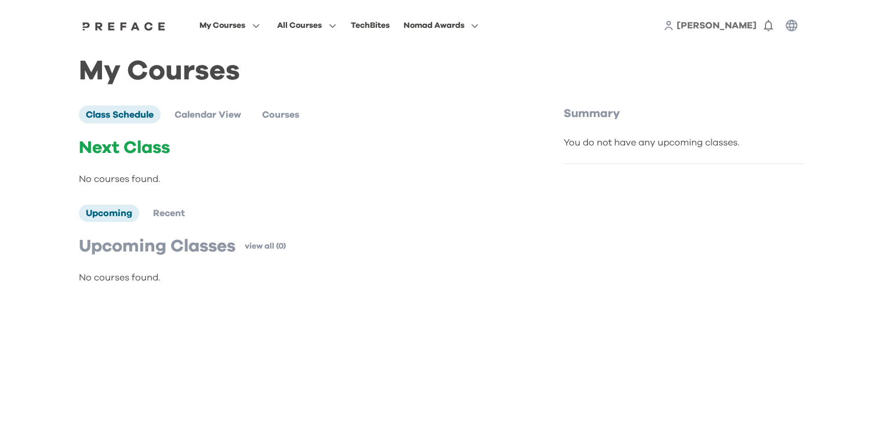
click at [736, 26] on span "[PERSON_NAME]" at bounding box center [717, 25] width 80 height 9
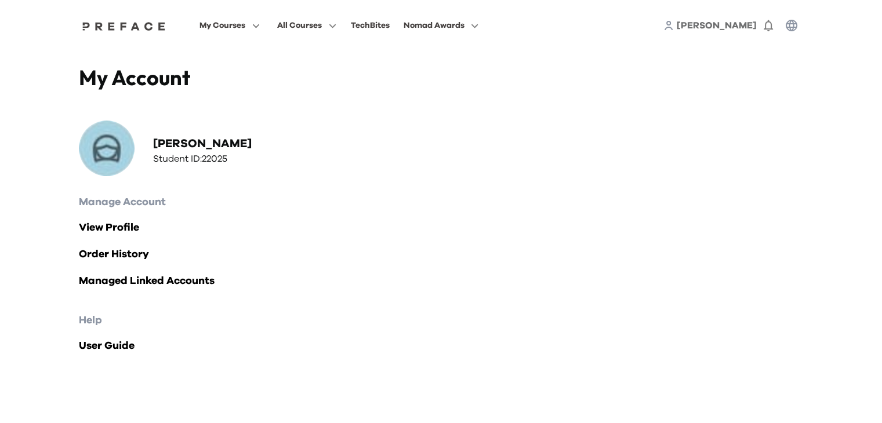
click at [674, 28] on icon at bounding box center [668, 25] width 10 height 10
click at [256, 29] on icon "button" at bounding box center [254, 25] width 12 height 9
click at [102, 232] on link "View Profile" at bounding box center [441, 228] width 725 height 16
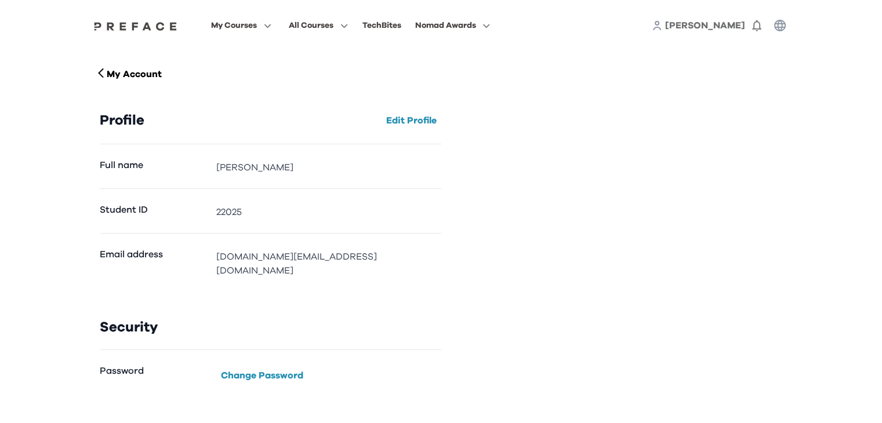
scroll to position [21, 0]
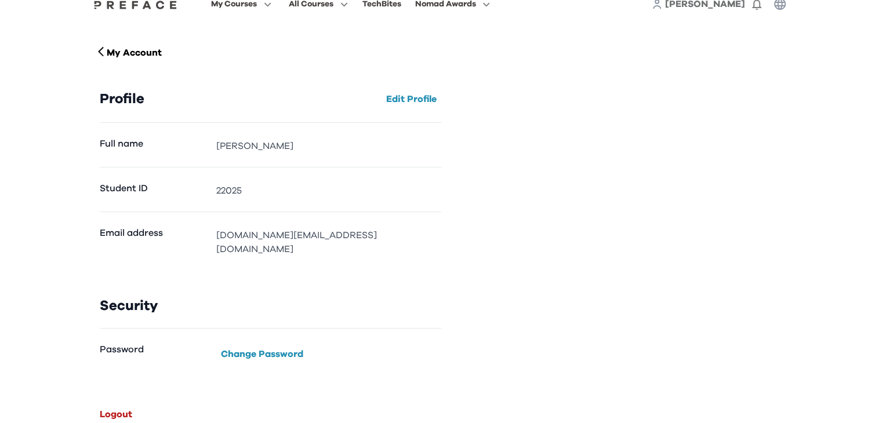
click at [111, 405] on button "Logout" at bounding box center [116, 414] width 42 height 19
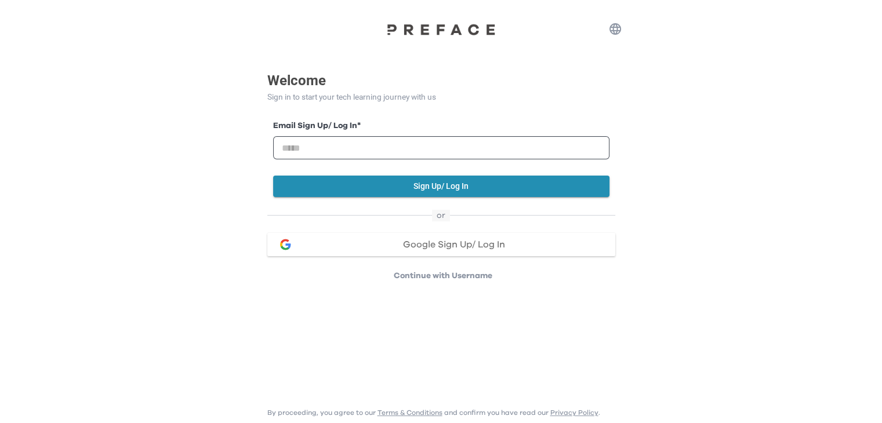
click at [442, 275] on p "Continue with Username" at bounding box center [443, 276] width 344 height 12
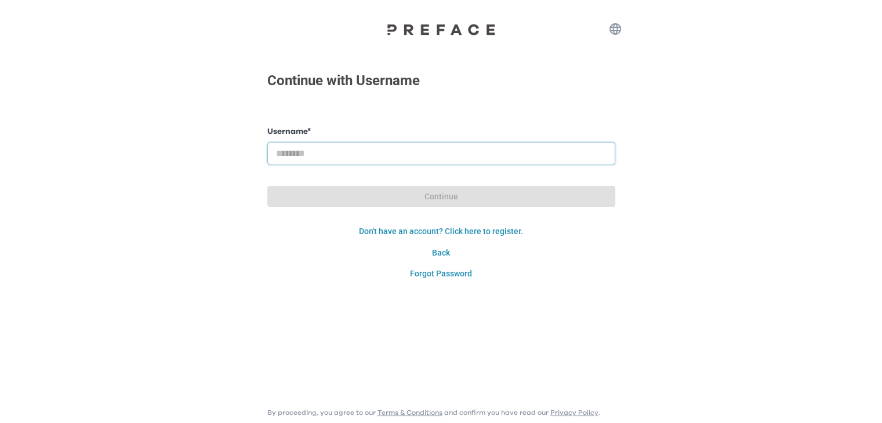
click at [412, 142] on input "text" at bounding box center [441, 153] width 348 height 23
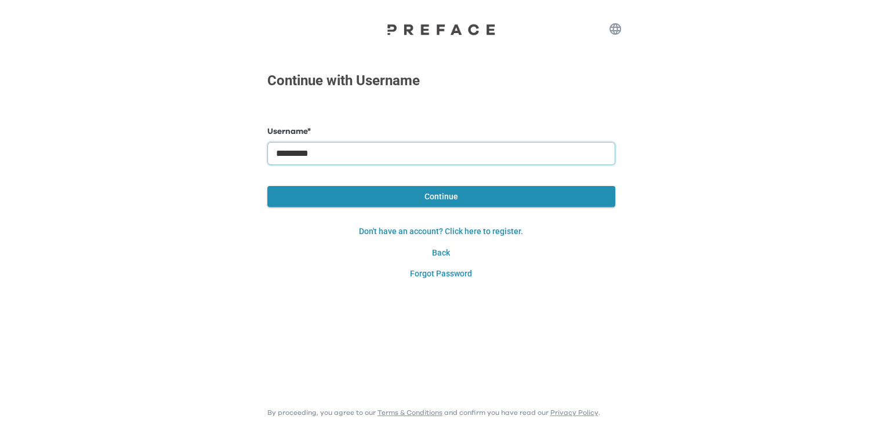
type input "*********"
click at [405, 194] on button "Continue" at bounding box center [441, 196] width 348 height 21
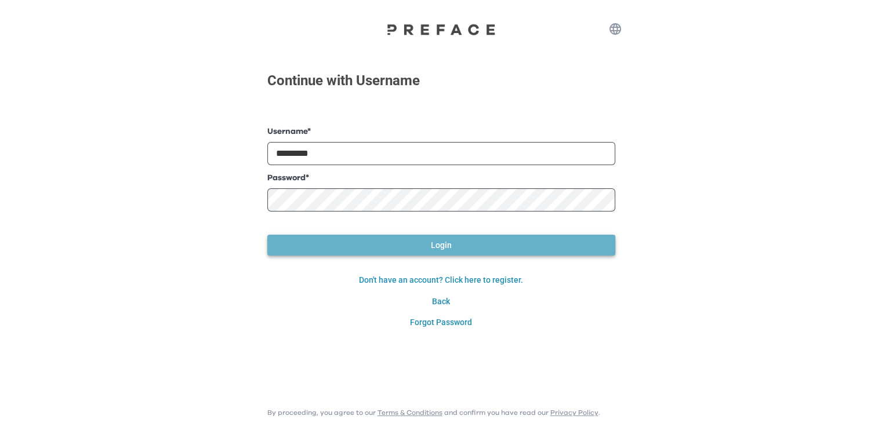
click at [399, 243] on button "Login" at bounding box center [441, 245] width 348 height 21
click at [371, 251] on button "Login" at bounding box center [441, 245] width 348 height 21
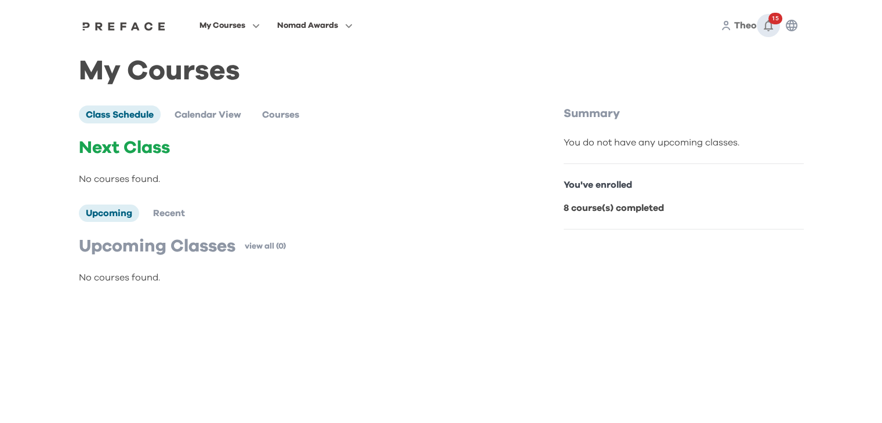
click at [765, 29] on icon "button" at bounding box center [768, 26] width 9 height 12
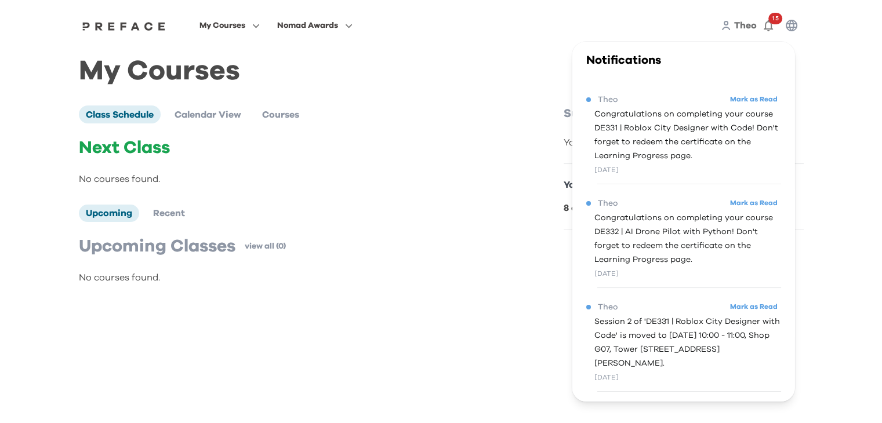
click at [650, 258] on span "Congratulations on completing your course DE332 | AI Drone Pilot with Python! D…" at bounding box center [687, 239] width 187 height 56
click at [256, 26] on icon "button" at bounding box center [256, 26] width 6 height 4
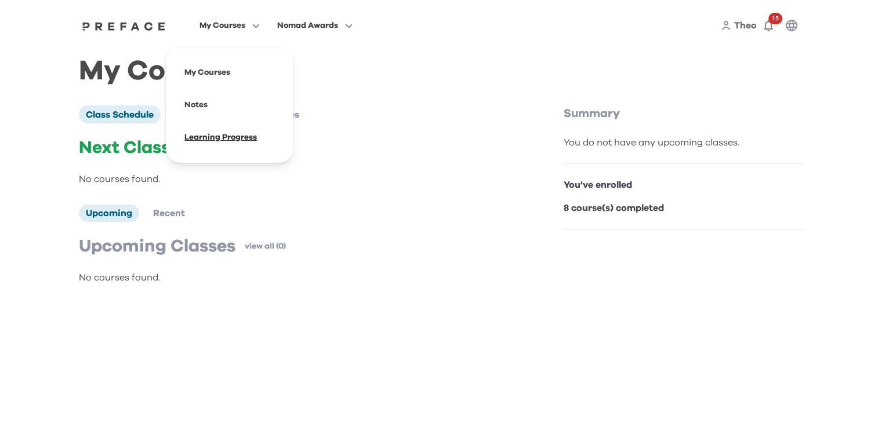
click at [237, 147] on span at bounding box center [229, 137] width 109 height 32
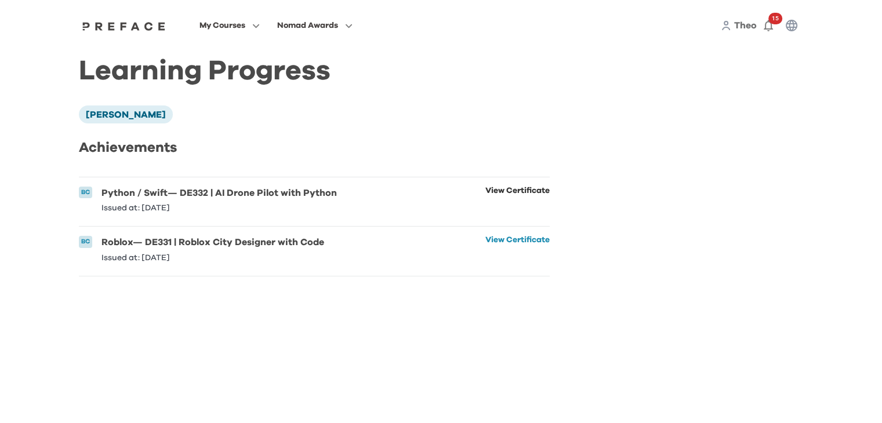
click at [495, 188] on link "View Certificate" at bounding box center [517, 200] width 64 height 26
click at [515, 244] on link "View Certificate" at bounding box center [517, 249] width 64 height 26
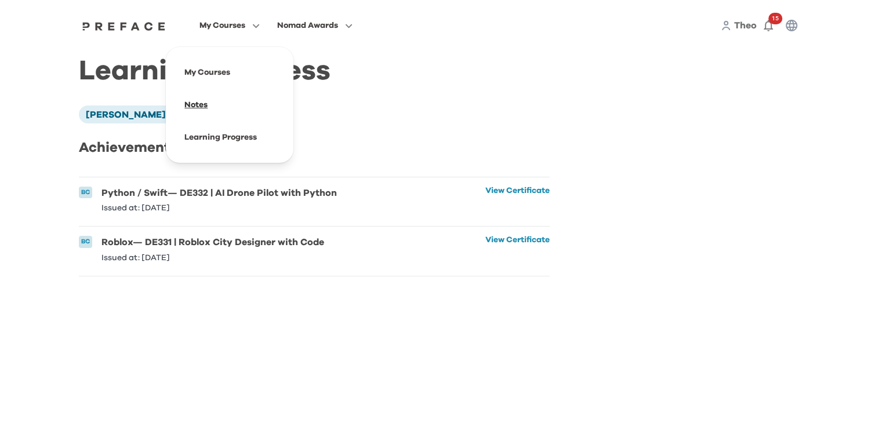
click at [213, 105] on span at bounding box center [229, 105] width 109 height 32
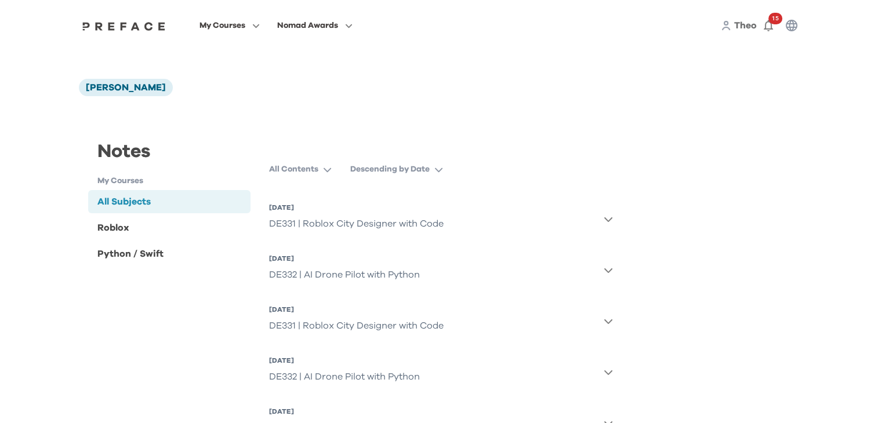
click at [602, 221] on button "[DATE] DE331 | Roblox City Designer with Code" at bounding box center [441, 219] width 344 height 42
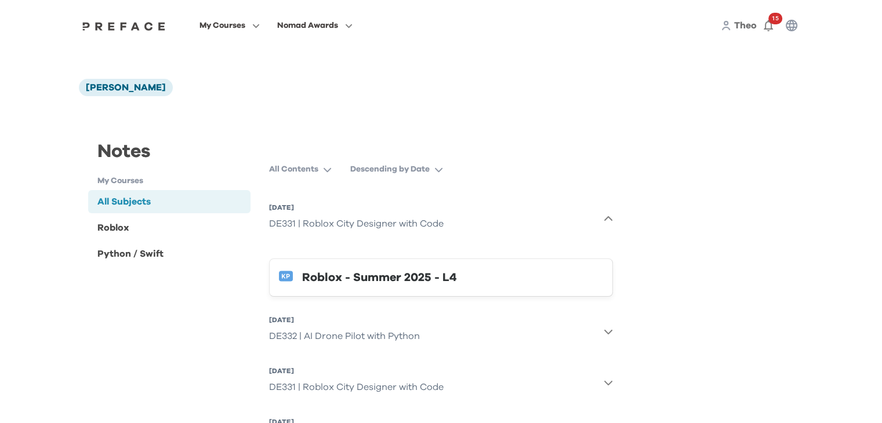
click at [369, 281] on div "Roblox - Summer 2025 - L4" at bounding box center [452, 277] width 301 height 19
